Goal: Navigation & Orientation: Find specific page/section

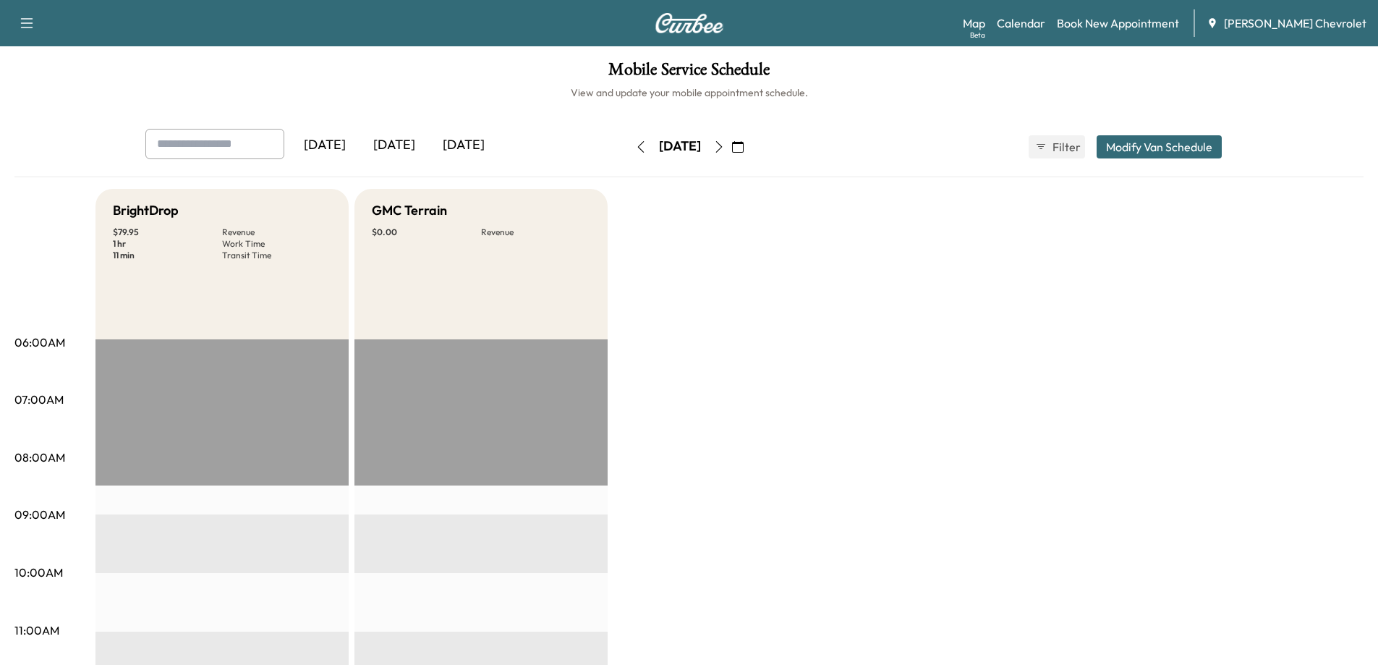
click at [459, 143] on div "[DATE]" at bounding box center [463, 145] width 69 height 33
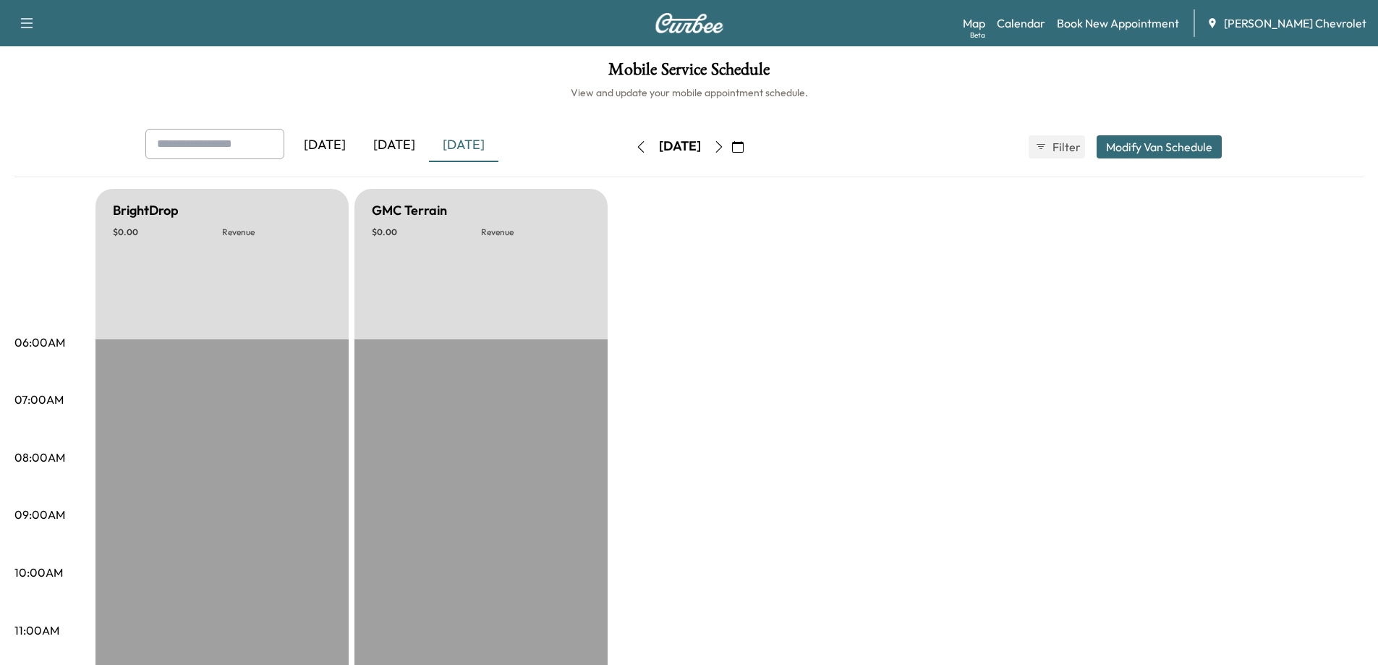
click at [635, 149] on icon "button" at bounding box center [641, 147] width 12 height 12
click at [725, 146] on icon "button" at bounding box center [719, 147] width 12 height 12
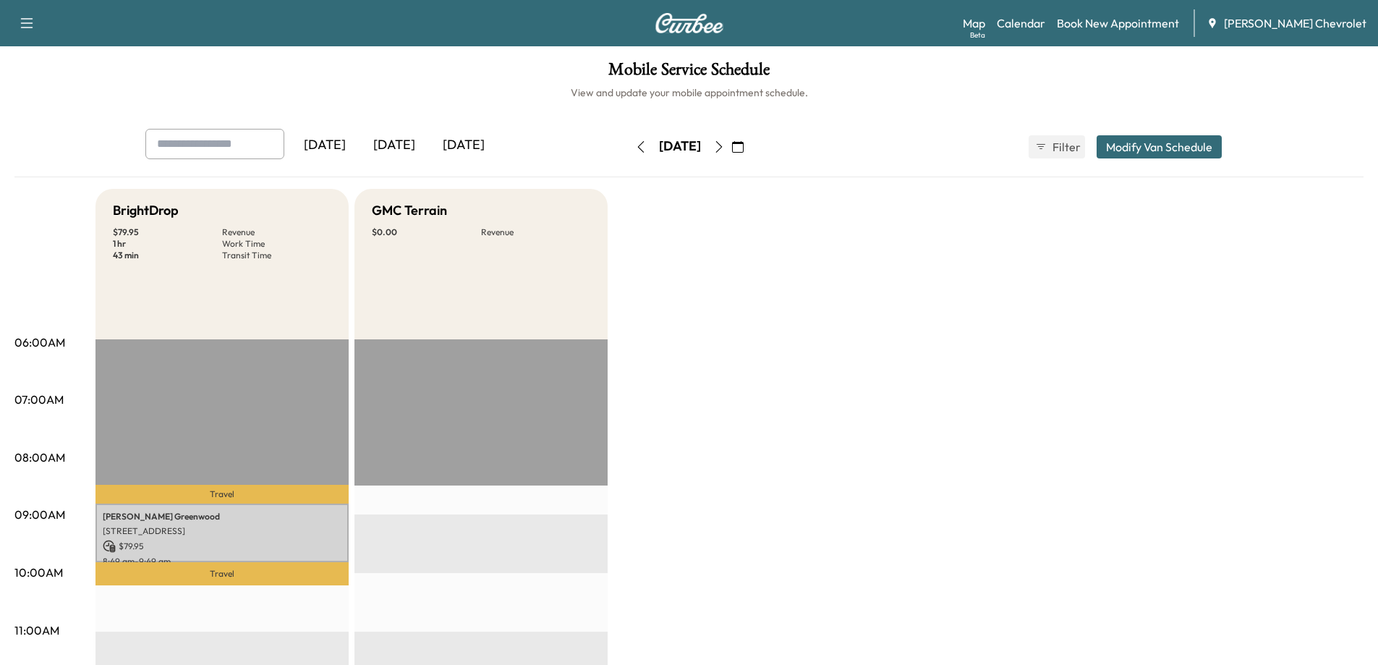
click at [725, 148] on icon "button" at bounding box center [719, 147] width 12 height 12
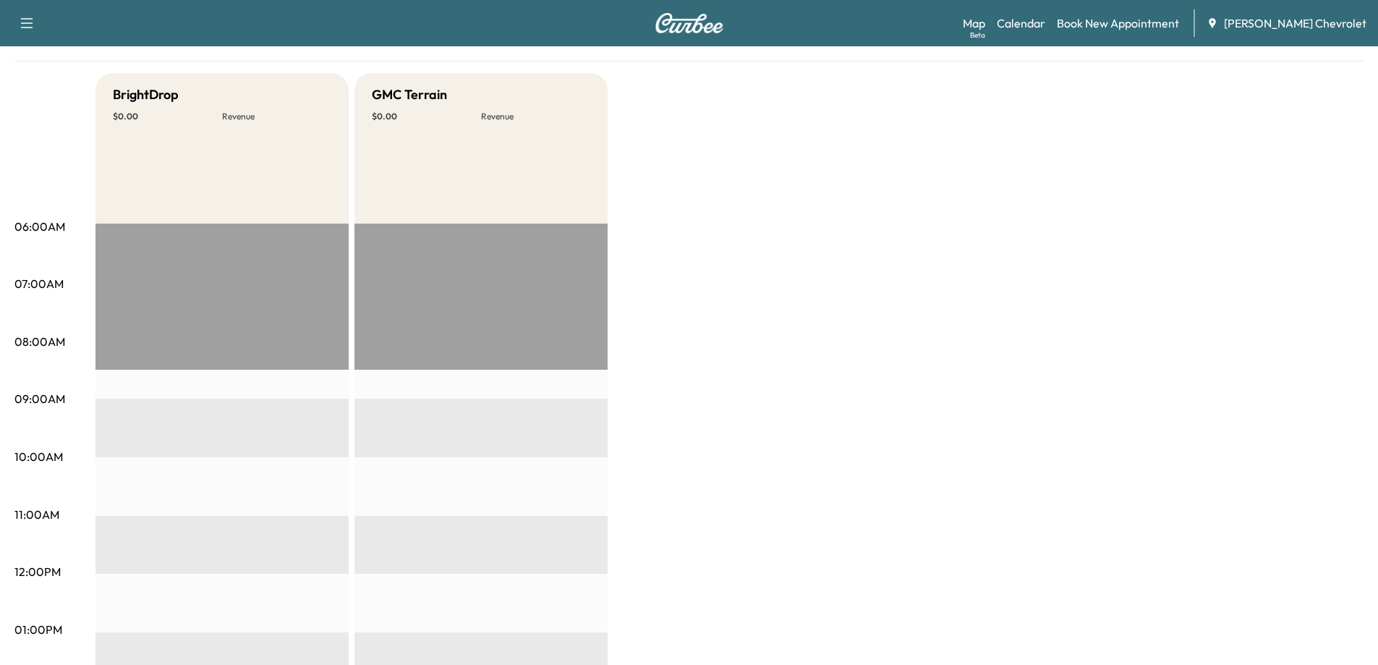
scroll to position [72, 0]
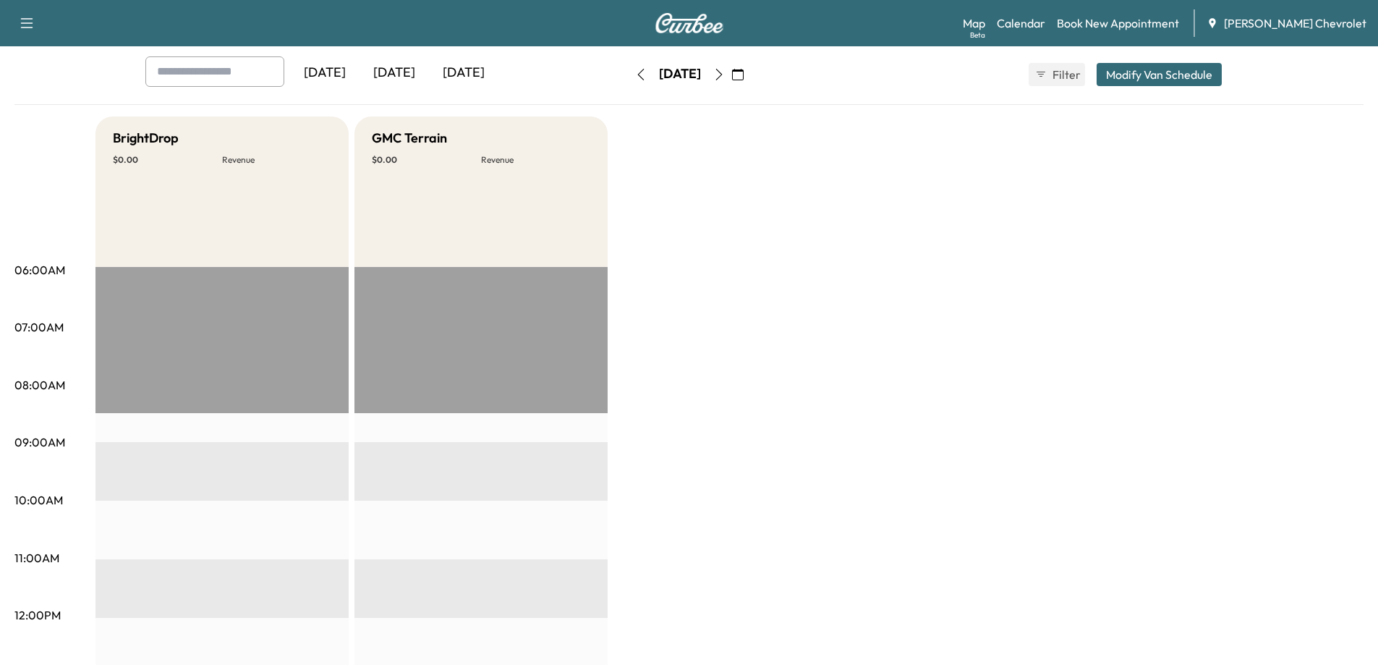
click at [725, 71] on icon "button" at bounding box center [719, 75] width 12 height 12
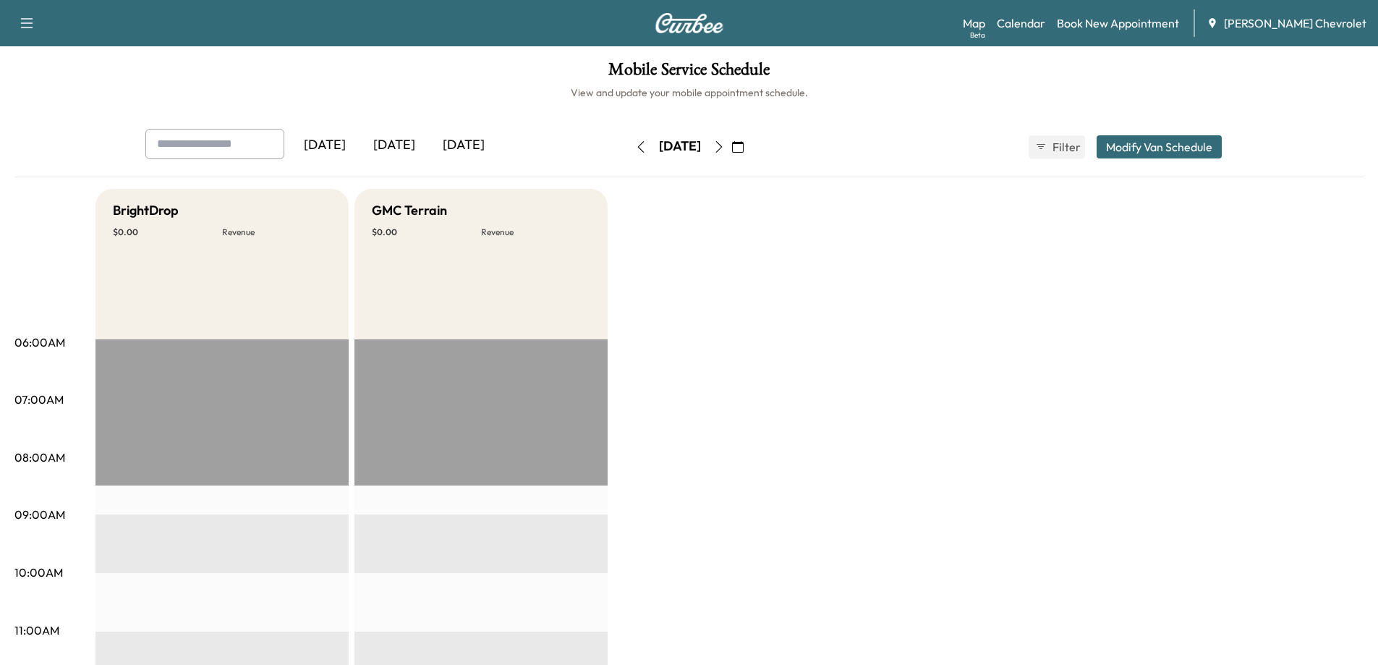
click at [725, 150] on icon "button" at bounding box center [719, 147] width 12 height 12
click at [750, 150] on button "button" at bounding box center [738, 146] width 25 height 23
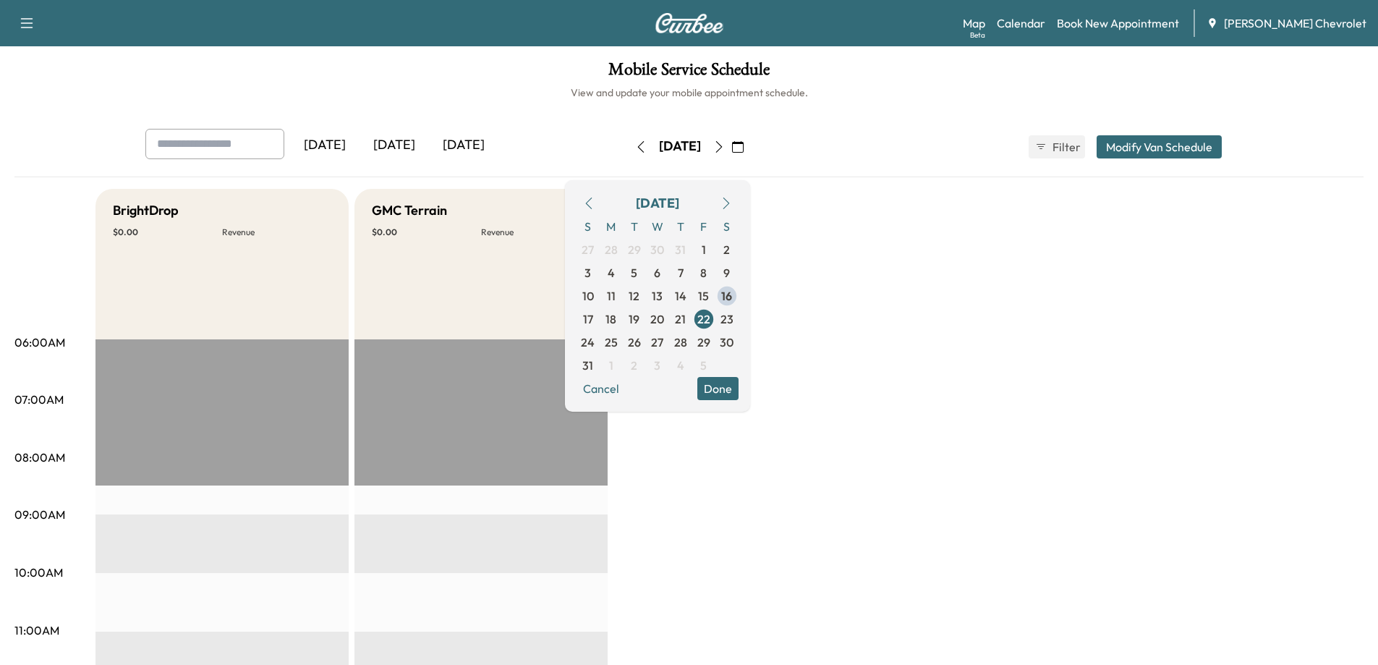
click at [407, 150] on div "[DATE]" at bounding box center [394, 145] width 69 height 33
